Goal: Transaction & Acquisition: Purchase product/service

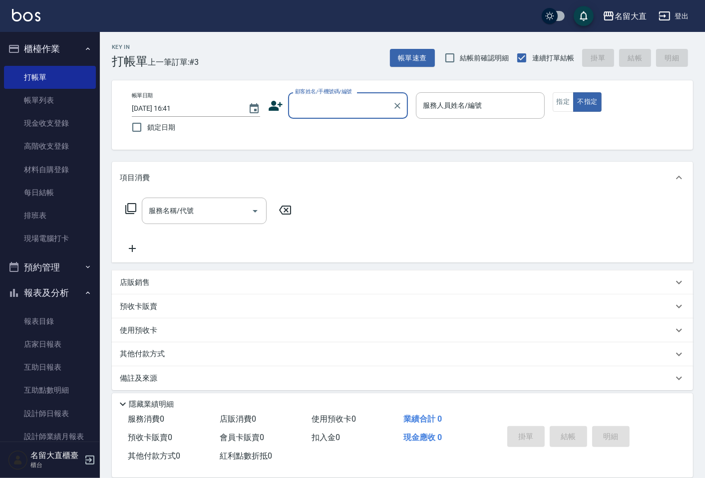
click at [352, 114] on input "顧客姓名/手機號碼/編號" at bounding box center [341, 105] width 96 height 17
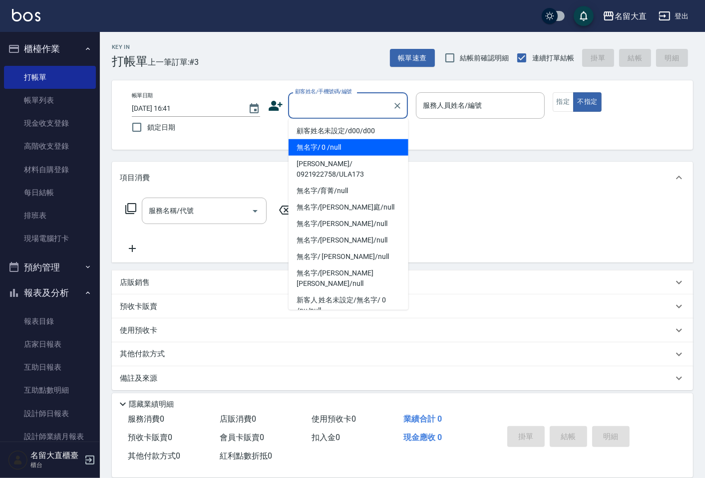
click at [343, 145] on li "無名字/ 0 /null" at bounding box center [349, 147] width 120 height 16
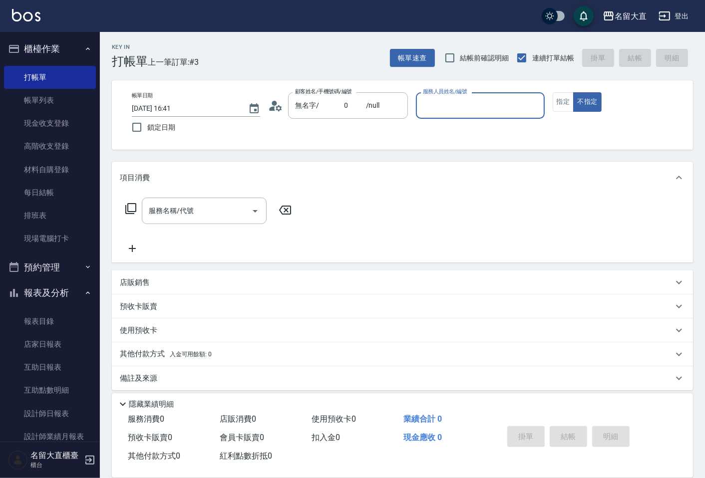
click at [470, 87] on div "帳單日期 [DATE] 16:41 鎖定日期 顧客姓名/手機號碼/編號 無名字/ 0 /null 顧客姓名/手機號碼/編號 服務人員姓名/編號 服務人員姓名/…" at bounding box center [402, 114] width 581 height 69
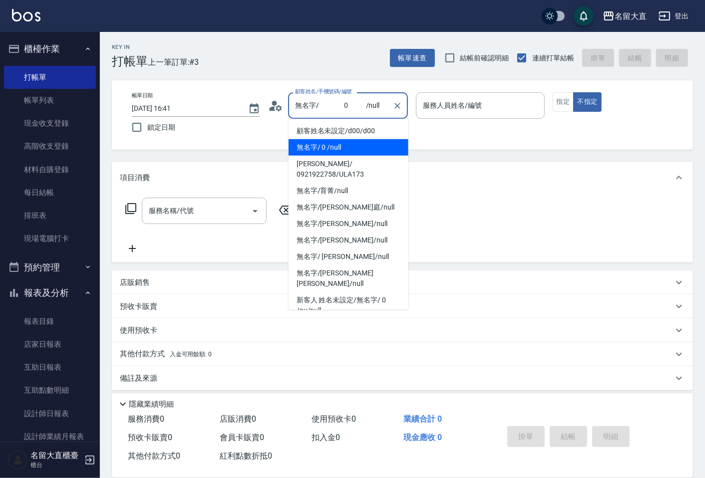
click at [317, 105] on input "無名字/ 0 /null" at bounding box center [341, 105] width 96 height 17
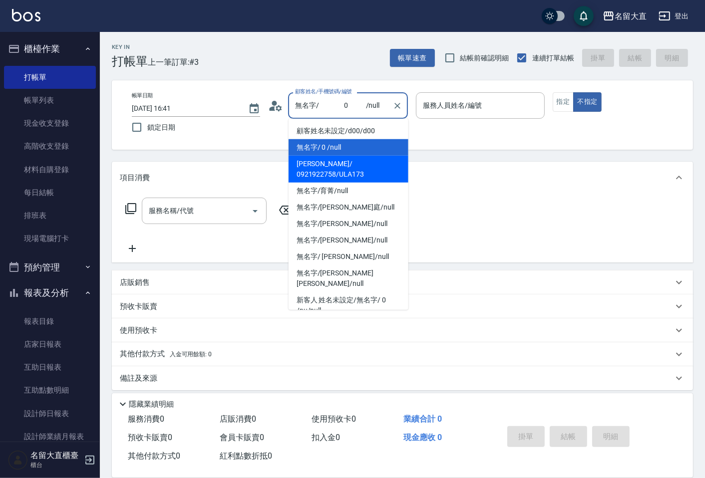
click at [368, 166] on li "[PERSON_NAME]/ 0921922758/ULA173" at bounding box center [349, 169] width 120 height 27
type input "[PERSON_NAME]/ 0921922758/ULA173"
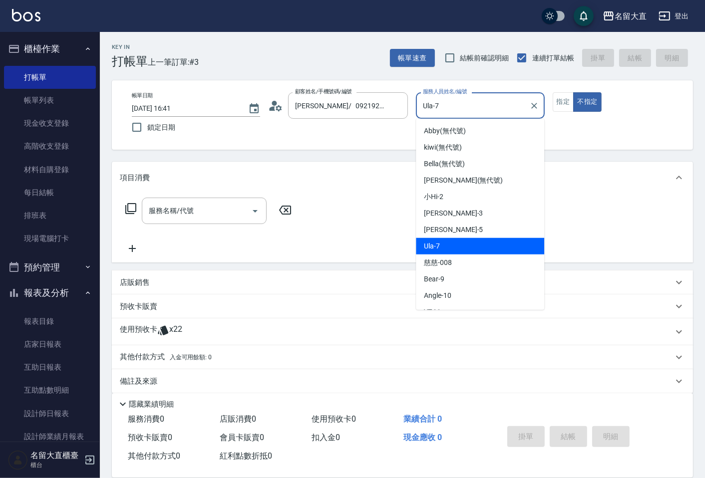
click at [460, 108] on input "Ula-7" at bounding box center [472, 105] width 104 height 17
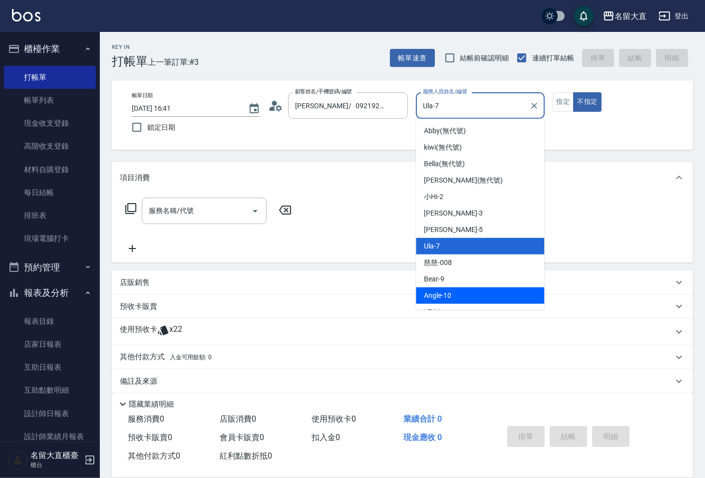
scroll to position [111, 0]
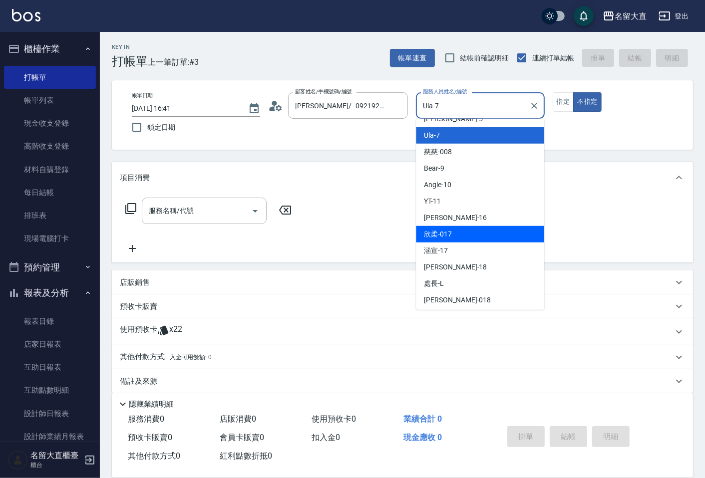
click at [450, 233] on span "欣柔 -017" at bounding box center [438, 234] width 28 height 10
type input "欣柔-017"
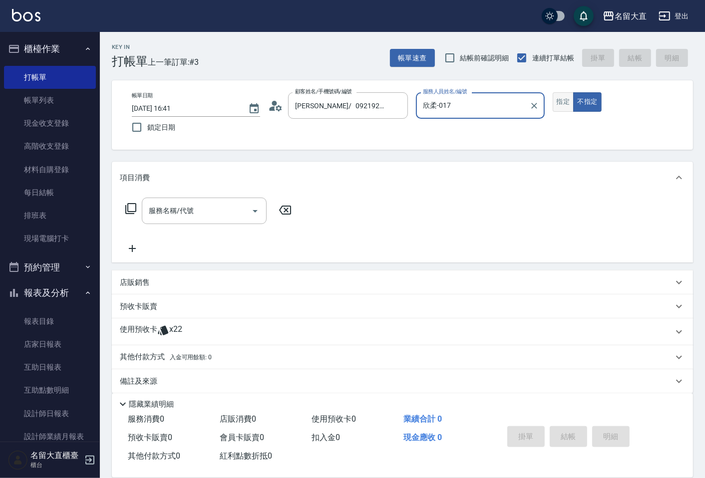
click at [566, 97] on button "指定" at bounding box center [563, 101] width 21 height 19
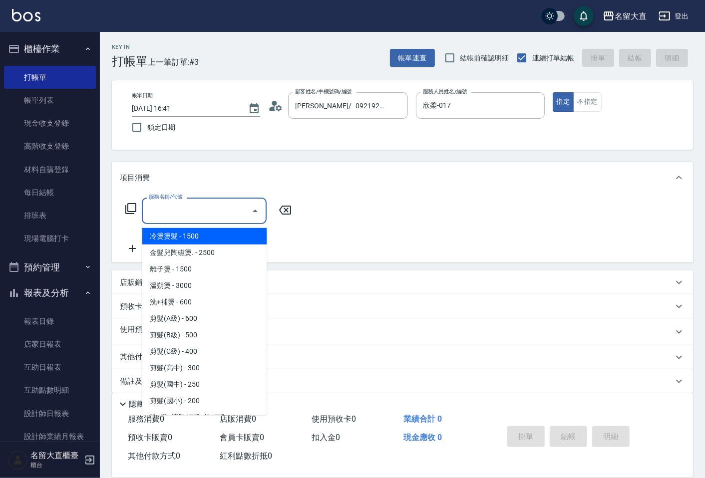
click at [183, 211] on input "服務名稱/代號" at bounding box center [196, 210] width 101 height 17
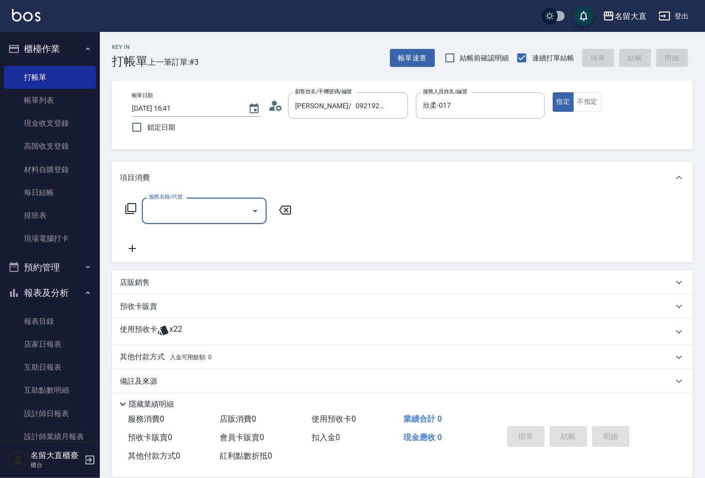
click at [178, 211] on input "服務名稱/代號" at bounding box center [196, 210] width 101 height 17
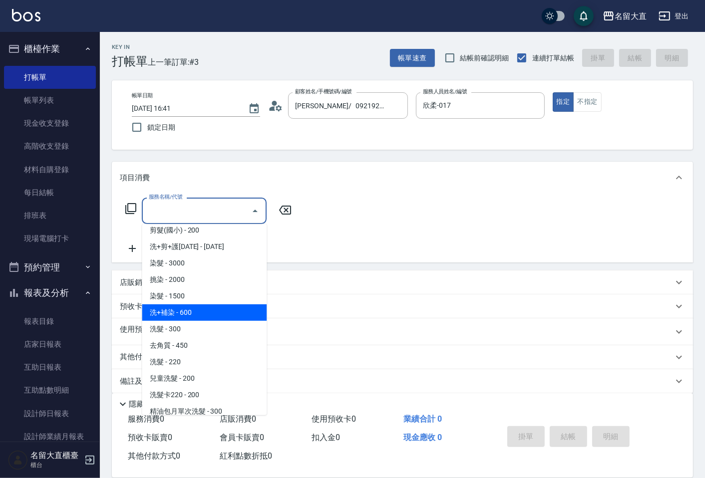
scroll to position [222, 0]
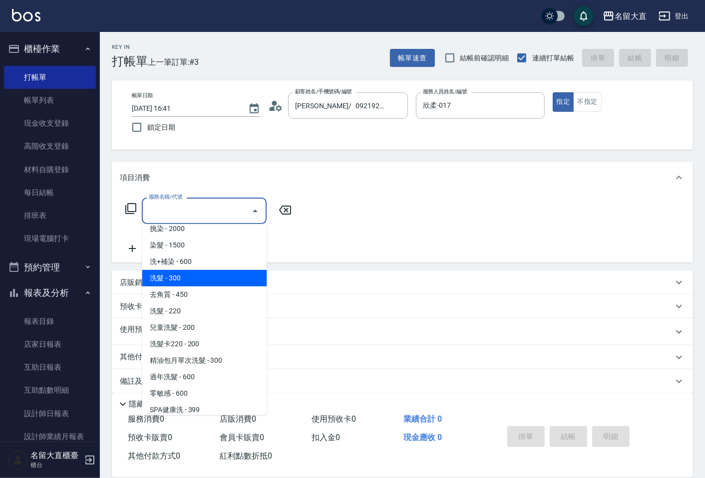
click at [173, 280] on span "洗髮 - 300" at bounding box center [204, 278] width 125 height 16
type input "洗髮(500)"
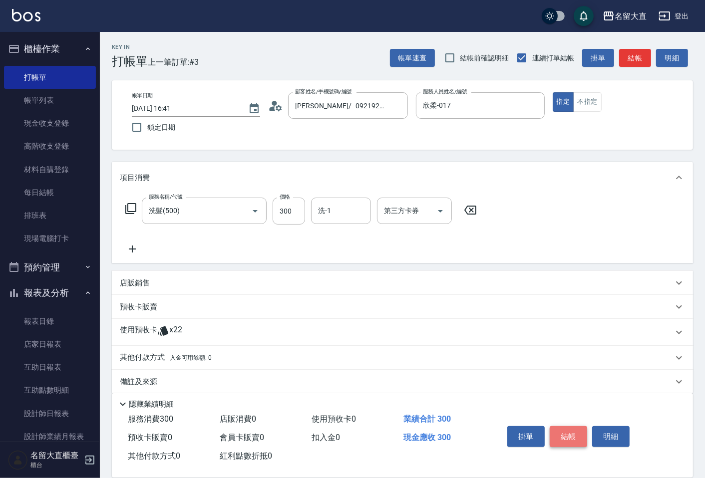
click at [561, 434] on button "結帳" at bounding box center [568, 436] width 37 height 21
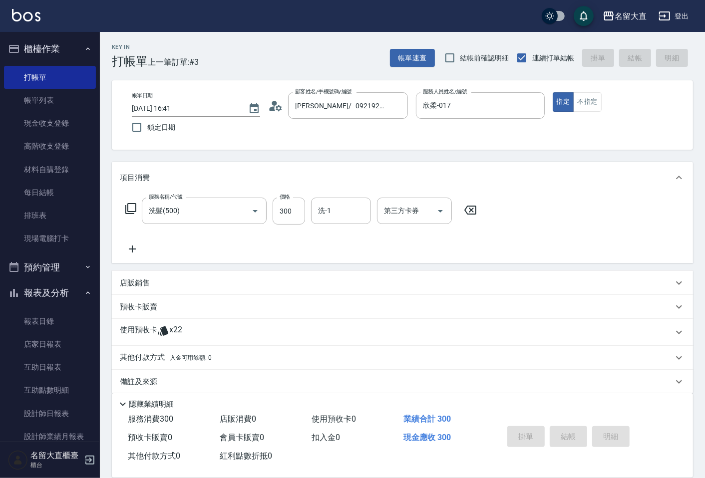
type input "[DATE] 17:14"
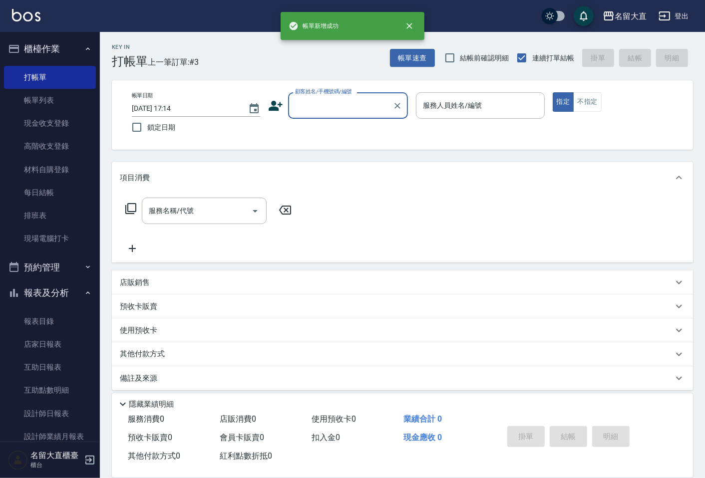
scroll to position [0, 0]
